Goal: Task Accomplishment & Management: Manage account settings

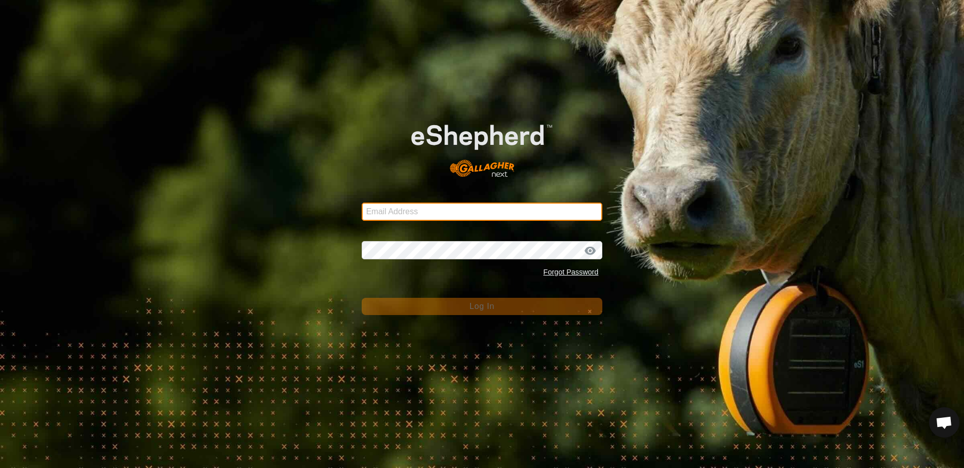
type input "[EMAIL_ADDRESS][DOMAIN_NAME]"
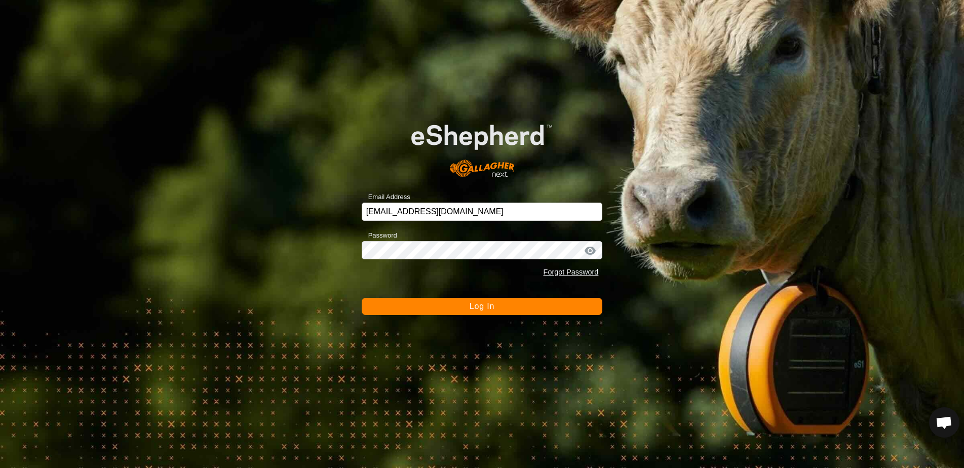
click at [458, 309] on button "Log In" at bounding box center [482, 306] width 241 height 17
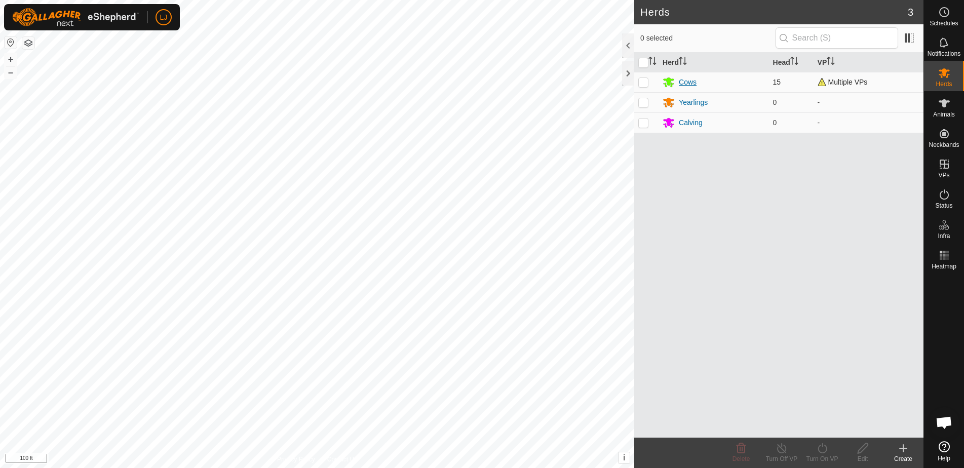
click at [693, 83] on div "Cows" at bounding box center [688, 82] width 18 height 11
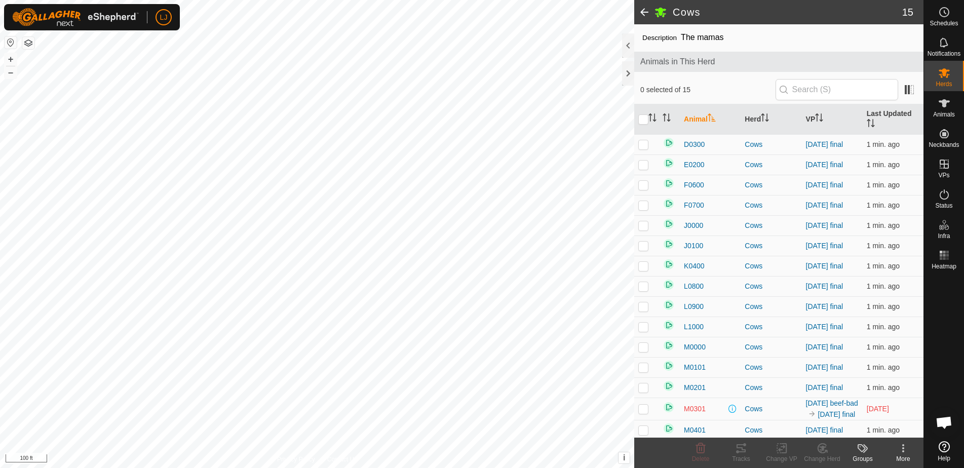
scroll to position [73, 0]
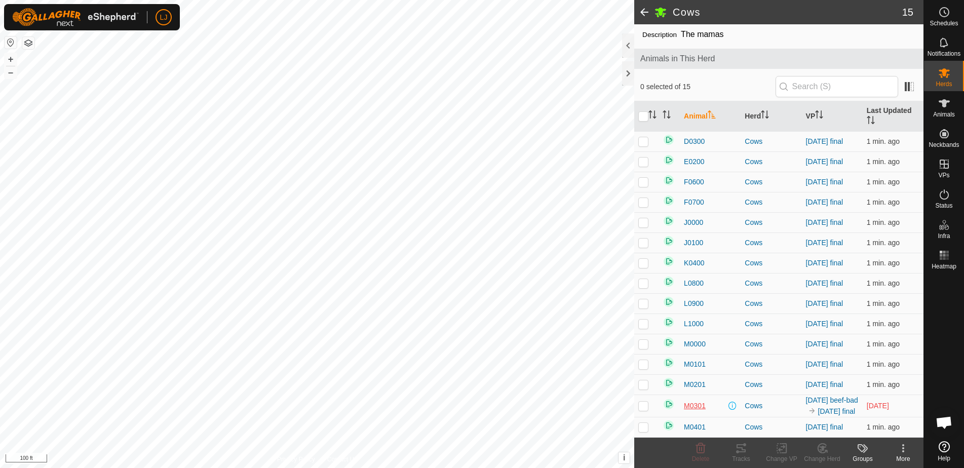
click at [697, 401] on span "M0301" at bounding box center [695, 406] width 22 height 11
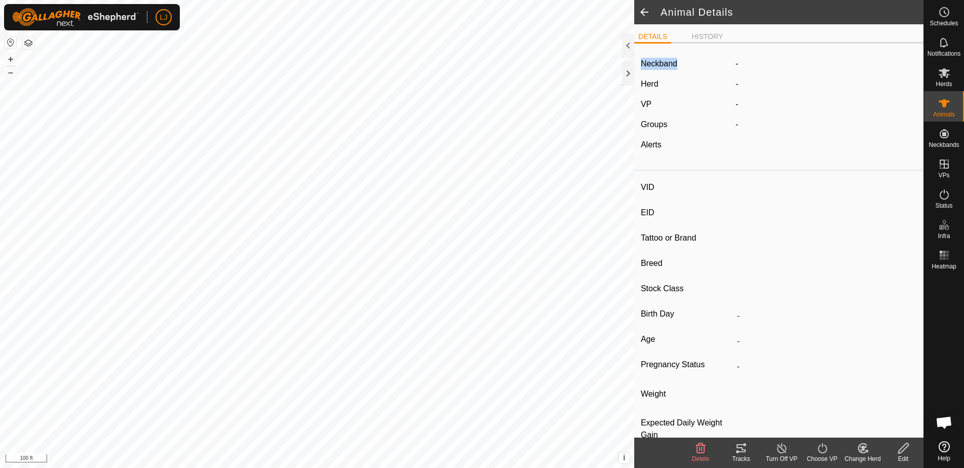
drag, startPoint x: 642, startPoint y: 64, endPoint x: 708, endPoint y: 61, distance: 66.4
click at [708, 61] on div "Neckband" at bounding box center [684, 64] width 95 height 12
type input "M0301"
type input "-"
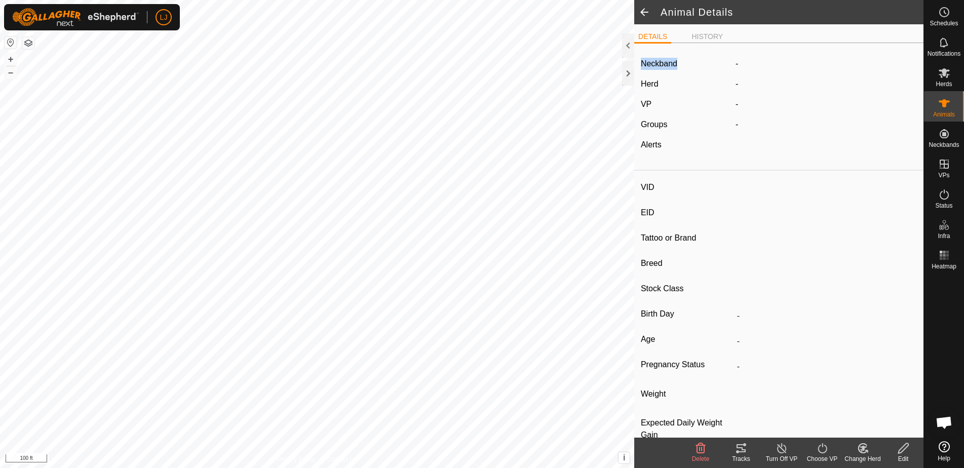
type input "Highland"
type input "Bull"
type input "0 kg"
type input "-"
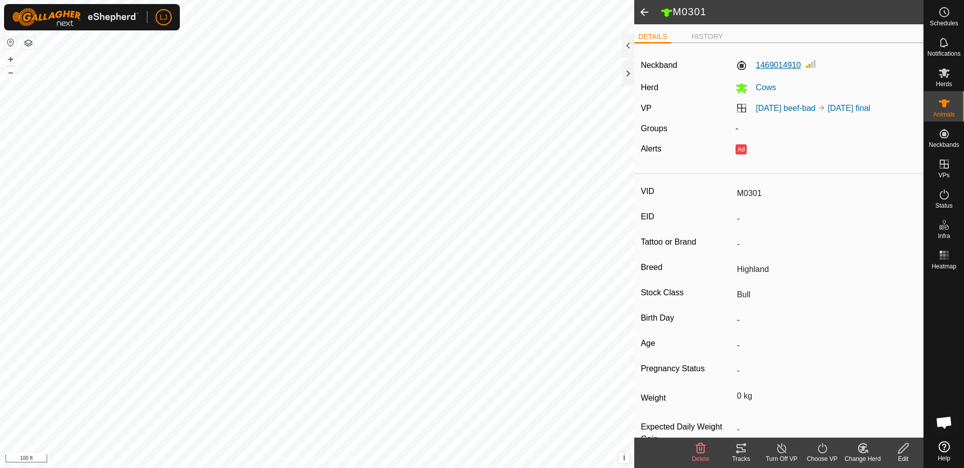
click at [765, 67] on label "1469014910" at bounding box center [768, 65] width 65 height 12
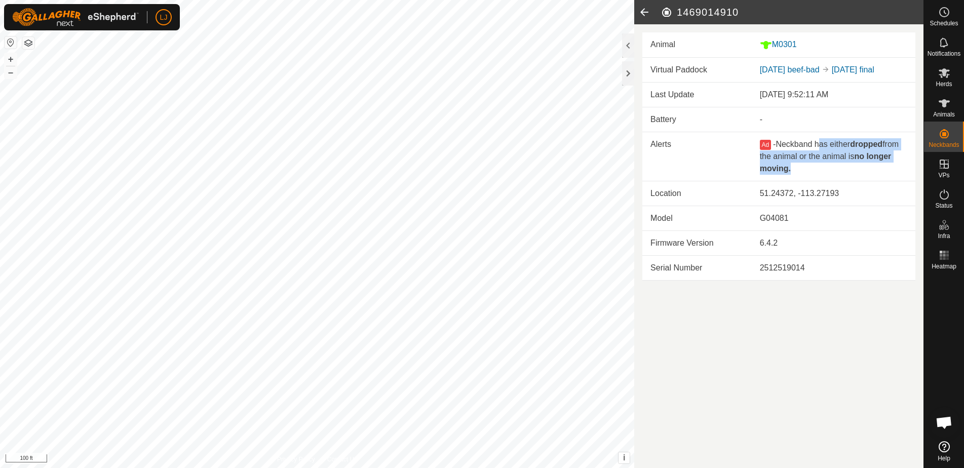
drag, startPoint x: 823, startPoint y: 145, endPoint x: 832, endPoint y: 174, distance: 30.0
click at [832, 174] on div "Ad - Neckband has either dropped from the animal or the animal is no longer mov…" at bounding box center [833, 156] width 147 height 36
drag, startPoint x: 788, startPoint y: 169, endPoint x: 728, endPoint y: 168, distance: 60.3
click at [728, 168] on tr "Alerts Ad - Neckband has either dropped from the animal or the animal is no lon…" at bounding box center [778, 156] width 273 height 49
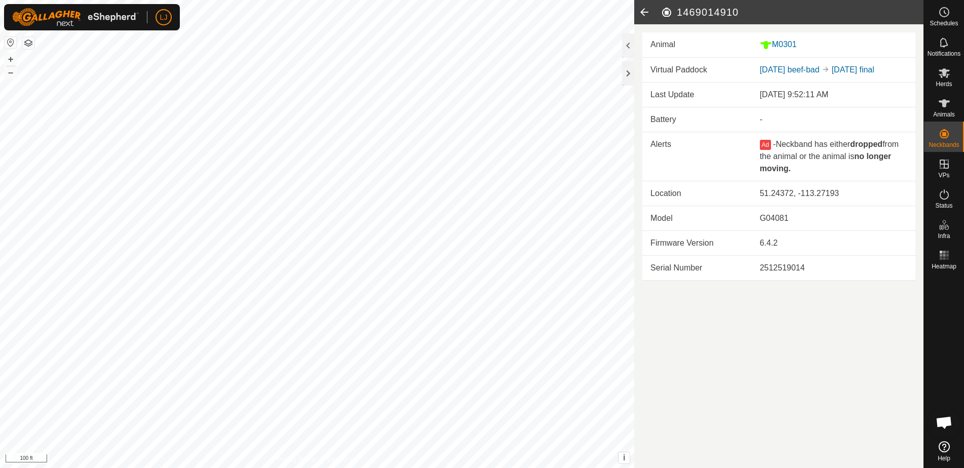
click at [850, 232] on td "6.4.2" at bounding box center [834, 243] width 164 height 25
click at [641, 12] on icon at bounding box center [644, 12] width 20 height 24
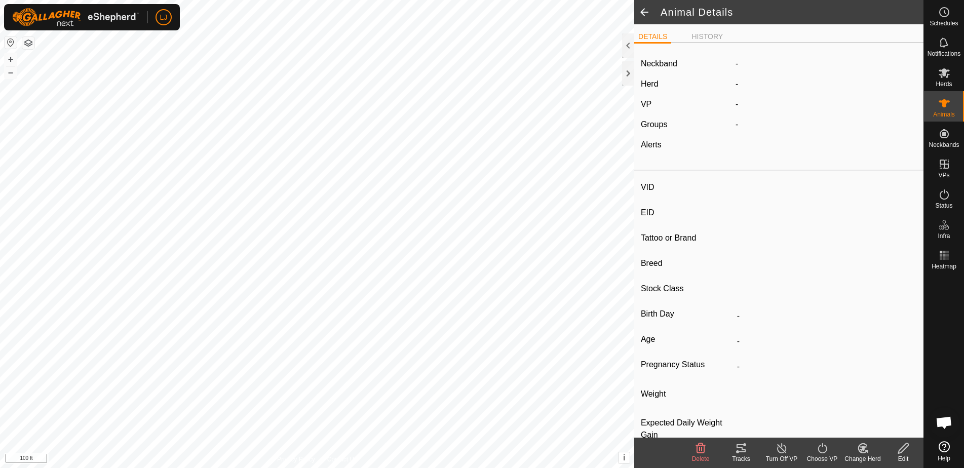
type input "M0301"
type input "-"
type input "Highland"
type input "Bull"
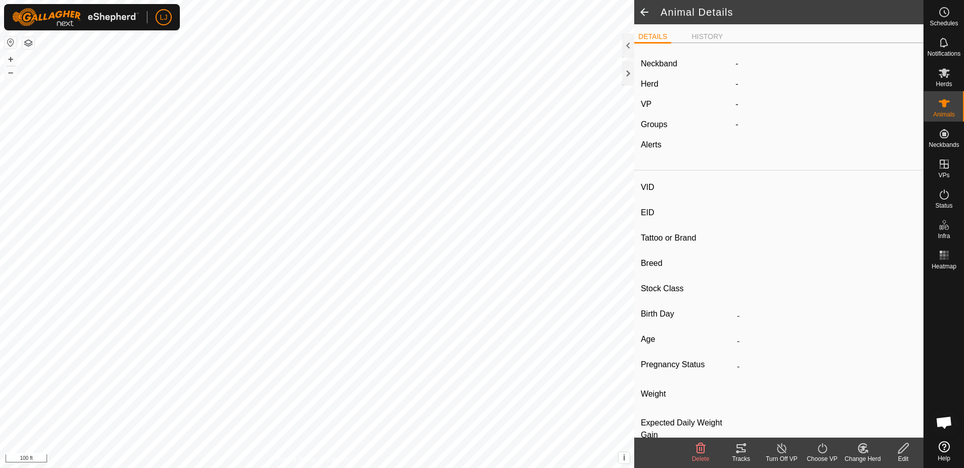
type input "0 kg"
type input "-"
